Goal: Task Accomplishment & Management: Use online tool/utility

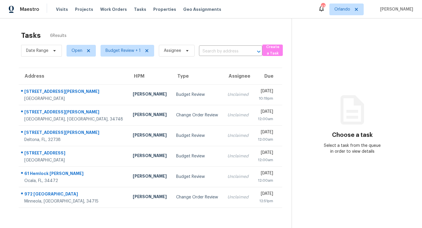
click at [176, 112] on div "Change Order Review" at bounding box center [197, 115] width 42 height 6
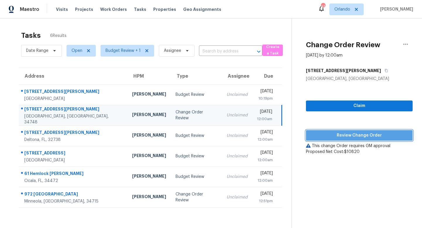
click at [373, 136] on span "Review Change Order" at bounding box center [359, 135] width 97 height 7
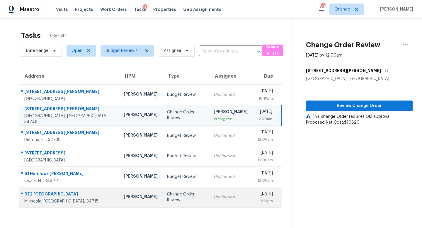
click at [167, 198] on div "Change Order Review" at bounding box center [186, 198] width 38 height 12
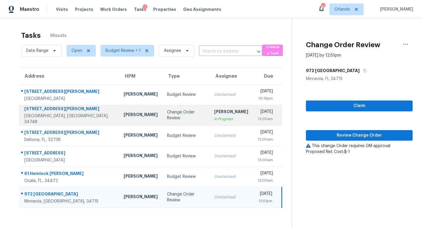
click at [258, 114] on div "Thu, Aug 28th 2025" at bounding box center [265, 112] width 15 height 7
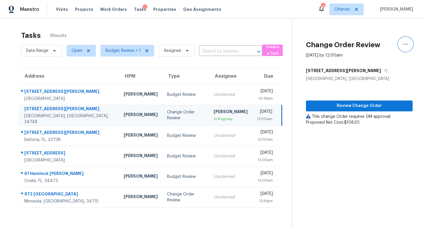
click at [407, 45] on icon "button" at bounding box center [406, 44] width 5 height 1
click at [371, 45] on div "Unclaim this task" at bounding box center [373, 46] width 46 height 6
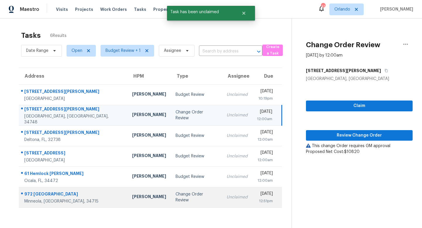
click at [171, 200] on td "Change Order Review" at bounding box center [196, 197] width 51 height 21
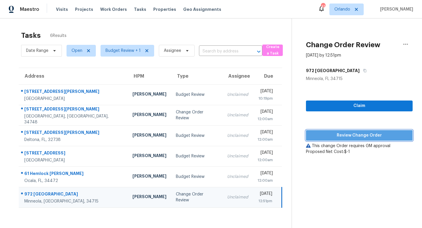
click at [351, 135] on span "Review Change Order" at bounding box center [359, 135] width 97 height 7
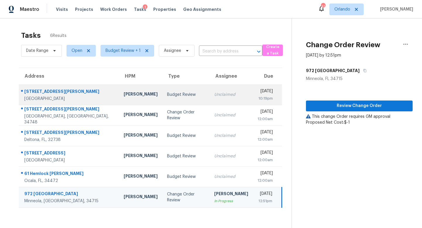
click at [210, 99] on td "Unclaimed" at bounding box center [231, 94] width 43 height 21
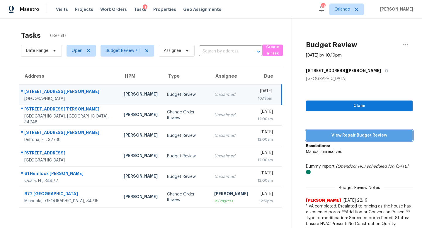
click at [343, 136] on span "View Repair Budget Review" at bounding box center [359, 135] width 97 height 7
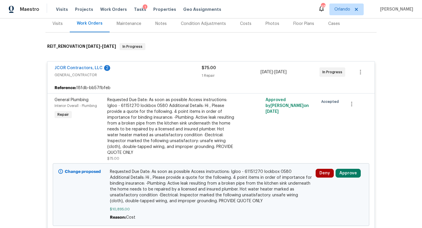
scroll to position [65, 0]
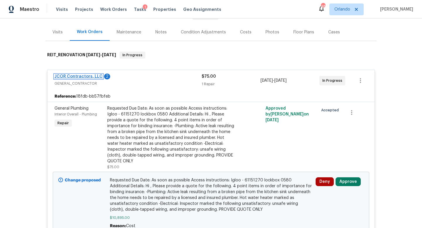
click at [85, 76] on link "JCOR Contractors, LLC" at bounding box center [79, 77] width 48 height 4
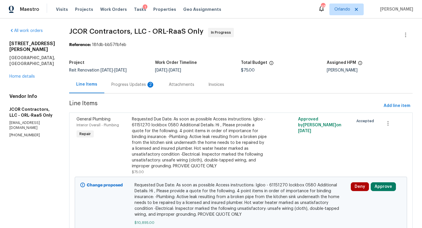
click at [123, 85] on div "Progress Updates 2" at bounding box center [132, 85] width 43 height 6
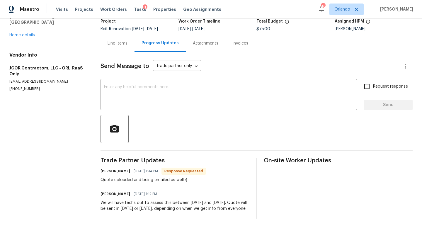
scroll to position [47, 0]
click at [206, 40] on div "Attachments" at bounding box center [206, 43] width 26 height 6
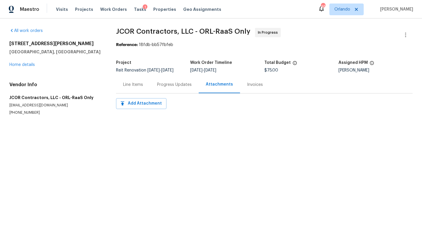
click at [133, 84] on div "Line Items" at bounding box center [133, 85] width 20 height 6
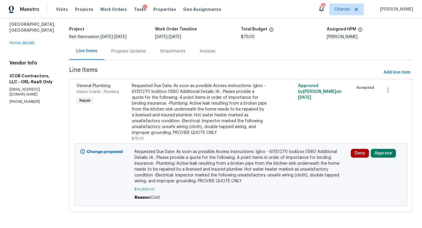
scroll to position [34, 0]
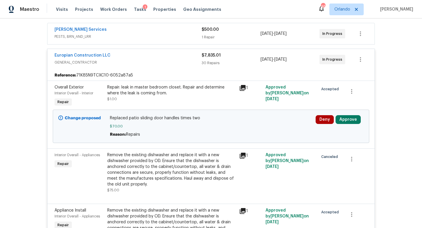
scroll to position [120, 0]
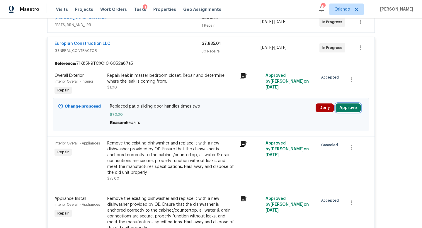
click at [351, 108] on button "Approve" at bounding box center [348, 108] width 25 height 9
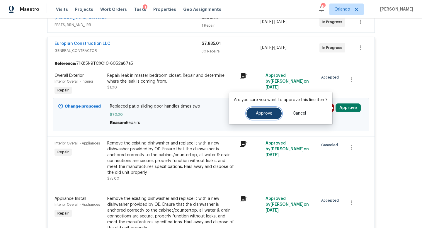
click at [268, 118] on button "Approve" at bounding box center [264, 114] width 35 height 12
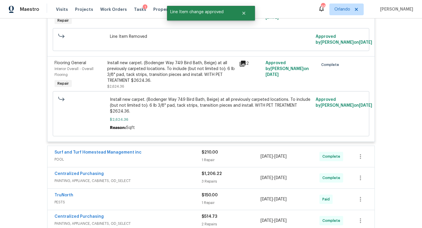
scroll to position [1828, 0]
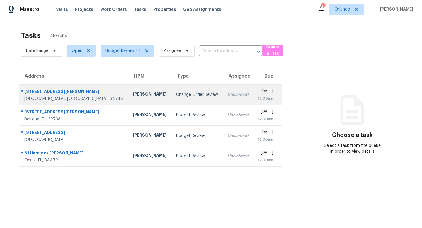
click at [176, 95] on div "Change Order Review" at bounding box center [197, 95] width 42 height 6
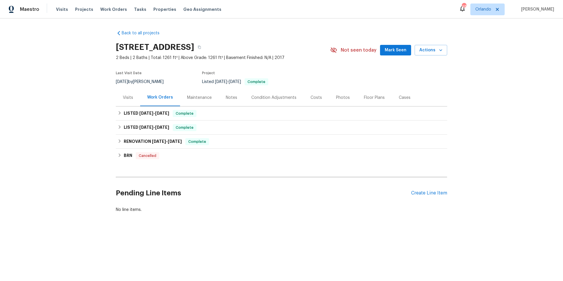
click at [131, 97] on div "Visits" at bounding box center [128, 98] width 10 height 6
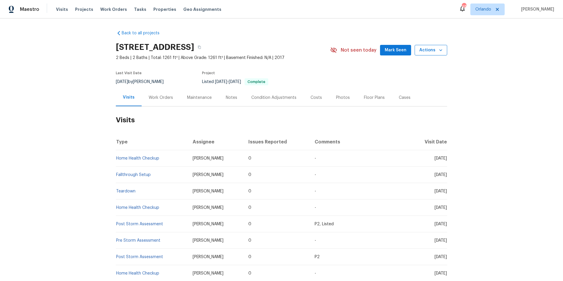
click at [441, 50] on icon "button" at bounding box center [440, 50] width 3 height 2
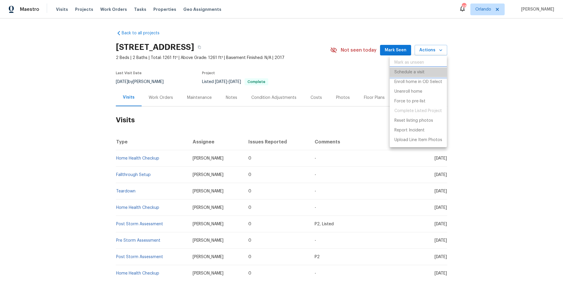
click at [416, 70] on p "Schedule a visit" at bounding box center [410, 72] width 30 height 6
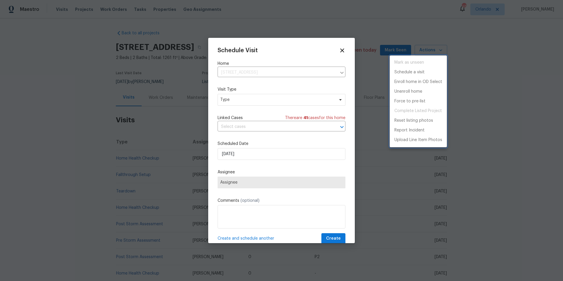
click at [244, 98] on div at bounding box center [281, 140] width 563 height 281
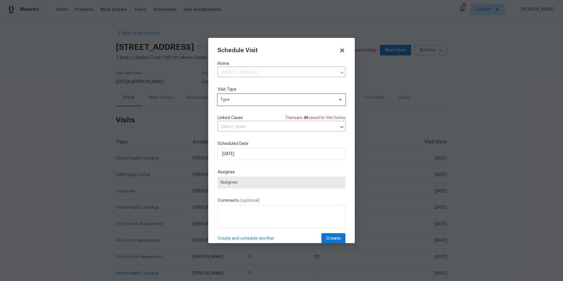
click at [244, 98] on span "Type" at bounding box center [277, 100] width 114 height 6
type input "tear"
click at [238, 127] on div "Teardown" at bounding box center [230, 127] width 19 height 6
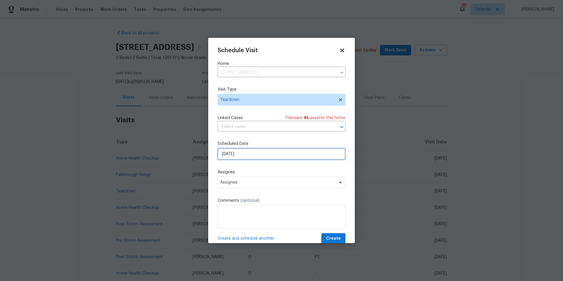
click at [249, 151] on input "8/27/2025" at bounding box center [282, 154] width 128 height 12
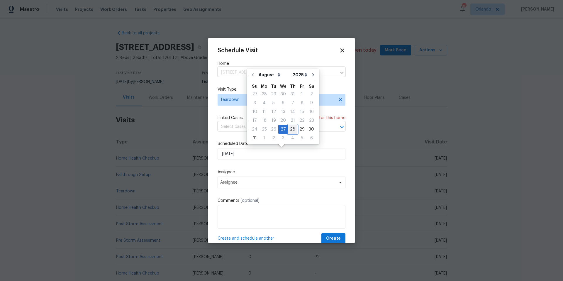
click at [290, 127] on div "28" at bounding box center [292, 129] width 9 height 8
type input "8/28/2025"
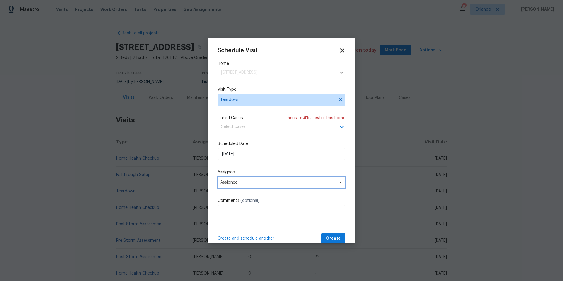
click at [249, 185] on span "Assignee" at bounding box center [277, 182] width 115 height 5
type input "[PERSON_NAME]"
click at [236, 212] on div "[PERSON_NAME]" at bounding box center [236, 215] width 31 height 6
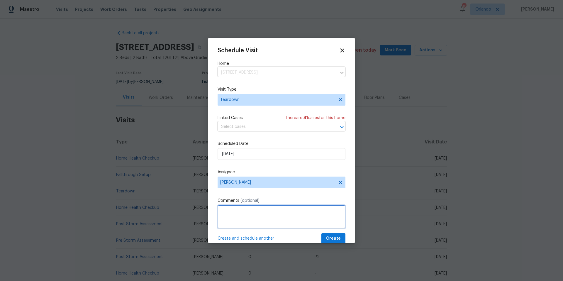
click at [229, 208] on textarea at bounding box center [282, 216] width 128 height 23
click at [247, 216] on textarea "Please do a teardown, we are not selling the property but rather transfering to…" at bounding box center [282, 216] width 128 height 23
click at [283, 219] on textarea "Please do a teardown, we are not selling the property but rather transferring t…" at bounding box center [282, 216] width 128 height 23
type textarea "Please do a teardown, we are not selling the property but rather transferring t…"
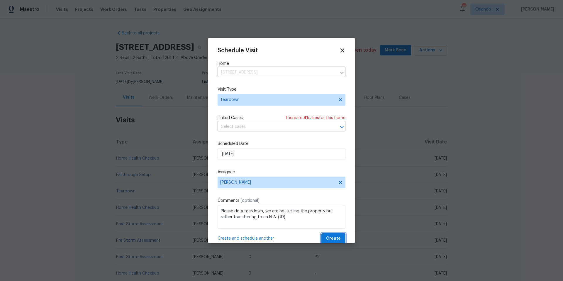
click at [344, 240] on button "Create" at bounding box center [334, 238] width 24 height 11
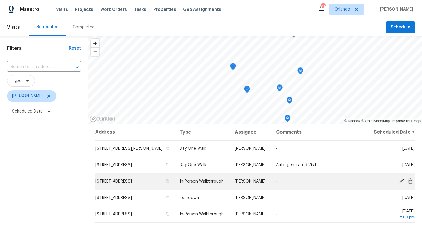
click at [403, 185] on div at bounding box center [394, 182] width 43 height 6
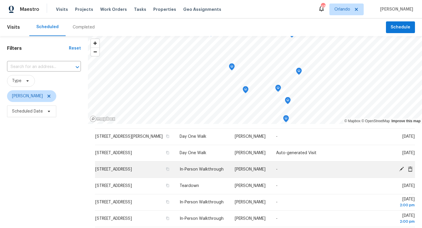
scroll to position [13, 0]
click at [401, 171] on icon at bounding box center [402, 168] width 5 height 5
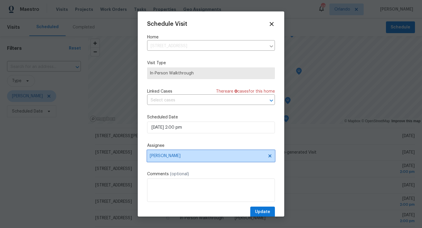
click at [178, 156] on span "[PERSON_NAME]" at bounding box center [207, 156] width 115 height 5
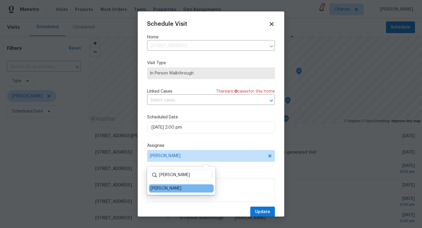
type input "[PERSON_NAME]"
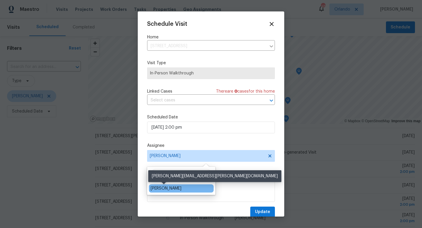
click at [174, 190] on div "[PERSON_NAME]" at bounding box center [166, 189] width 31 height 6
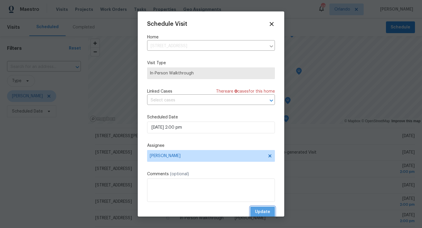
click at [266, 213] on span "Update" at bounding box center [262, 212] width 15 height 7
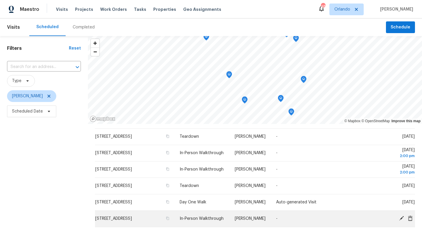
scroll to position [0, 0]
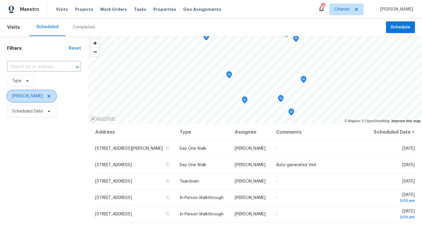
click at [48, 97] on icon at bounding box center [49, 96] width 3 height 3
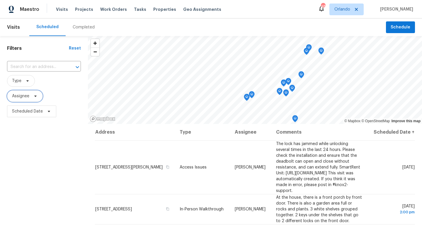
click at [22, 98] on span "Assignee" at bounding box center [20, 96] width 17 height 6
type input "[PERSON_NAME]"
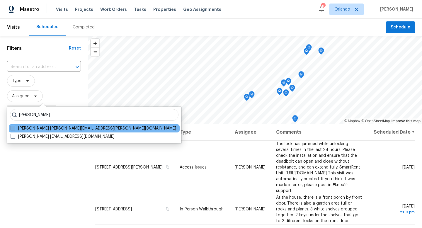
click at [15, 128] on span at bounding box center [13, 128] width 5 height 5
click at [14, 128] on input "[PERSON_NAME] [PERSON_NAME][EMAIL_ADDRESS][PERSON_NAME][DOMAIN_NAME]" at bounding box center [13, 128] width 4 height 4
checkbox input "true"
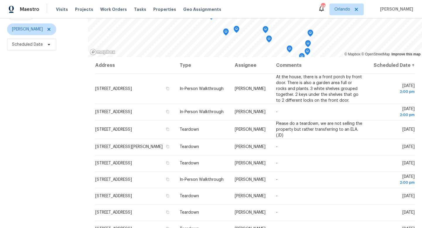
scroll to position [78, 0]
